Goal: Communication & Community: Answer question/provide support

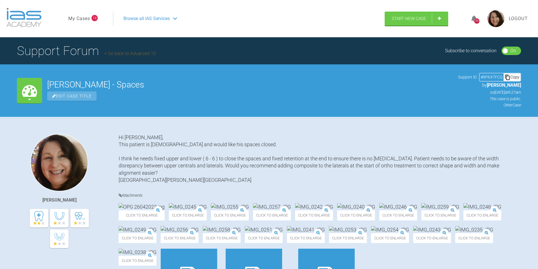
click at [86, 18] on link "My Cases" at bounding box center [79, 18] width 22 height 7
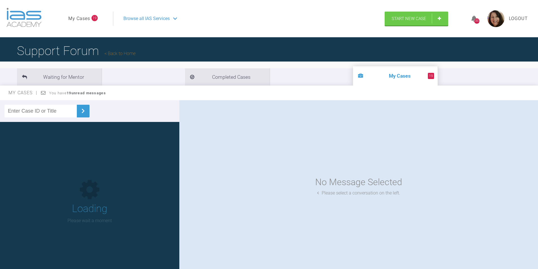
click at [28, 110] on input "text" at bounding box center [41, 111] width 72 height 13
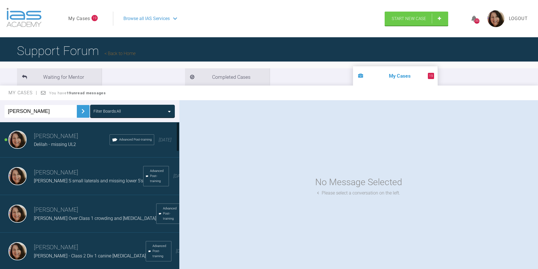
click at [80, 108] on img at bounding box center [83, 111] width 9 height 9
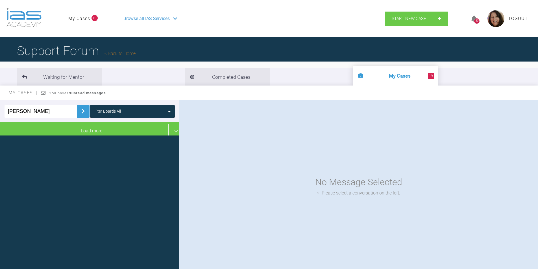
click at [10, 112] on input "[PERSON_NAME]" at bounding box center [41, 111] width 72 height 13
type input "[PERSON_NAME]"
click at [79, 111] on img at bounding box center [83, 111] width 9 height 9
click at [79, 110] on img at bounding box center [83, 111] width 9 height 9
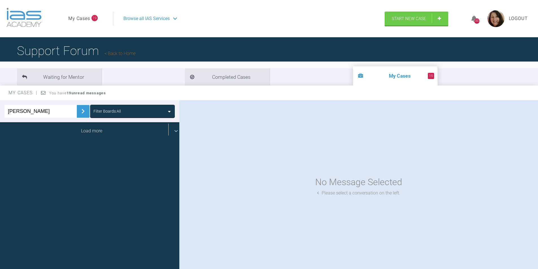
click at [83, 133] on div "Load more" at bounding box center [92, 131] width 184 height 18
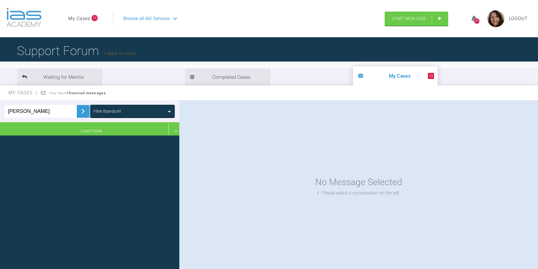
click at [79, 109] on img at bounding box center [83, 111] width 9 height 9
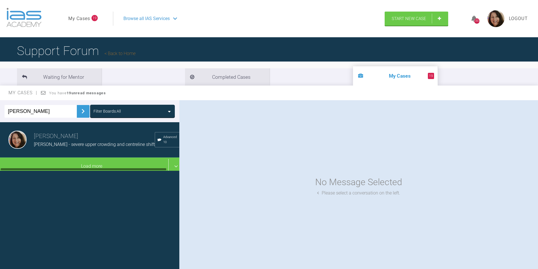
click at [66, 141] on h3 "[PERSON_NAME]" at bounding box center [94, 137] width 121 height 10
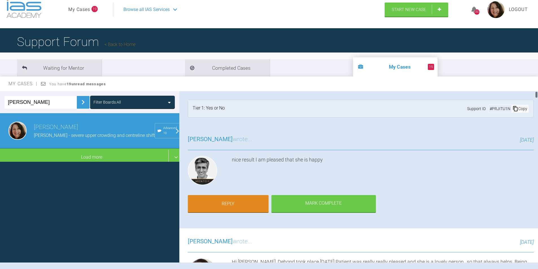
drag, startPoint x: 537, startPoint y: 96, endPoint x: 537, endPoint y: 89, distance: 6.2
click at [537, 89] on div "My Cases You have 19 unread messages [PERSON_NAME] Filter Boards: All [PERSON_N…" at bounding box center [269, 174] width 538 height 194
click at [249, 200] on link "Reply" at bounding box center [228, 205] width 81 height 18
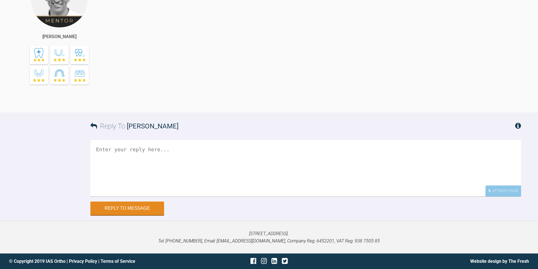
scroll to position [8436, 0]
click at [98, 148] on textarea at bounding box center [305, 168] width 431 height 57
click at [109, 151] on textarea "Finasl [MEDICAL_DATA] check [DATE]" at bounding box center [305, 168] width 431 height 57
click at [187, 150] on textarea "Final [MEDICAL_DATA] check [DATE]" at bounding box center [305, 168] width 431 height 57
click at [187, 153] on textarea "Final [MEDICAL_DATA] check [DATE] Pt wearing aligne" at bounding box center [305, 168] width 431 height 57
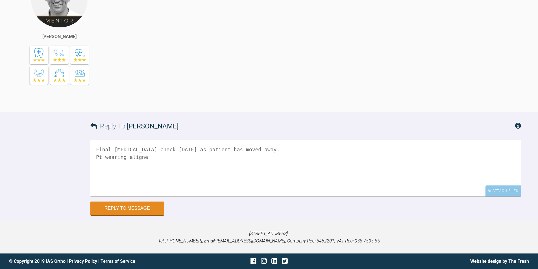
click at [145, 158] on textarea "Final [MEDICAL_DATA] check [DATE] as patient has moved away. Pt wearing aligne" at bounding box center [305, 168] width 431 height 57
type textarea "Final [MEDICAL_DATA] check [DATE] as patient has moved away. Pt wearing aligner…"
click at [508, 194] on div "Attach Files" at bounding box center [504, 191] width 36 height 11
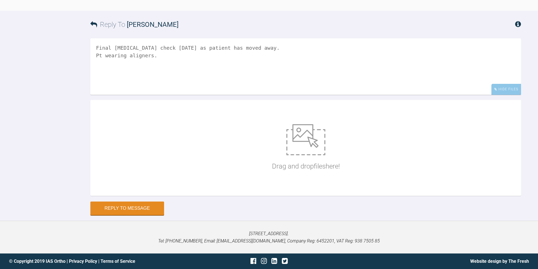
click at [303, 155] on img at bounding box center [306, 139] width 39 height 31
type input "C:\fakepath\IMG_9412.JPG"
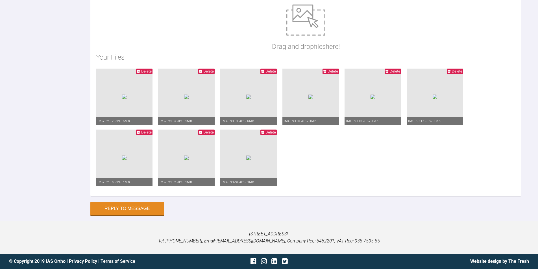
scroll to position [8700, 0]
type textarea "Final [MEDICAL_DATA] check [DATE] as patient has moved away. Pt wearing aligner…"
click at [136, 205] on button "Reply to Message" at bounding box center [127, 210] width 74 height 14
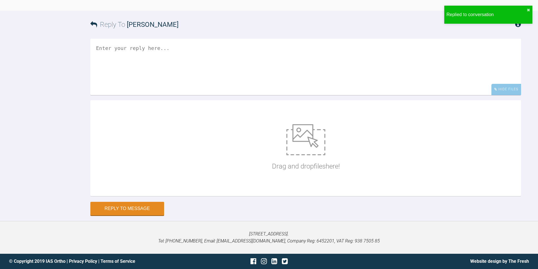
scroll to position [8636, 0]
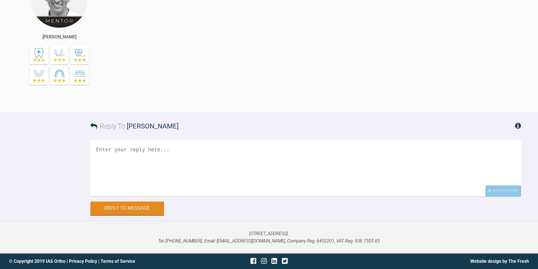
scroll to position [10221, 0]
click at [145, 161] on textarea at bounding box center [305, 168] width 431 height 57
drag, startPoint x: 308, startPoint y: 151, endPoint x: 292, endPoint y: 169, distance: 24.6
click at [292, 169] on textarea "Thanks Asif, where on the wire do I add the hook? - where the deciduous canne i…" at bounding box center [305, 168] width 431 height 57
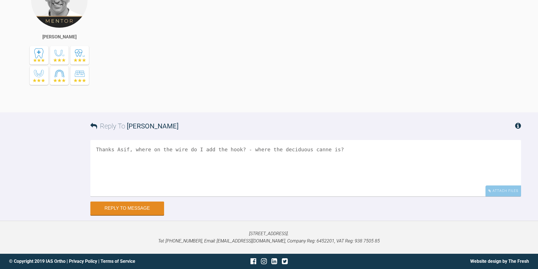
click at [305, 150] on textarea "Thanks Asif, where on the wire do I add the hook? - where the deciduous canne i…" at bounding box center [305, 168] width 431 height 57
click at [336, 148] on textarea "Thanks Asif, where on the wire do I add the hook? - where the deciduous canine …" at bounding box center [305, 168] width 431 height 57
type textarea "Thanks Asif, where on the wire do I add the hook? - where the deciduous canine …"
click at [131, 208] on button "Reply to Message" at bounding box center [127, 209] width 74 height 14
